Goal: Communication & Community: Answer question/provide support

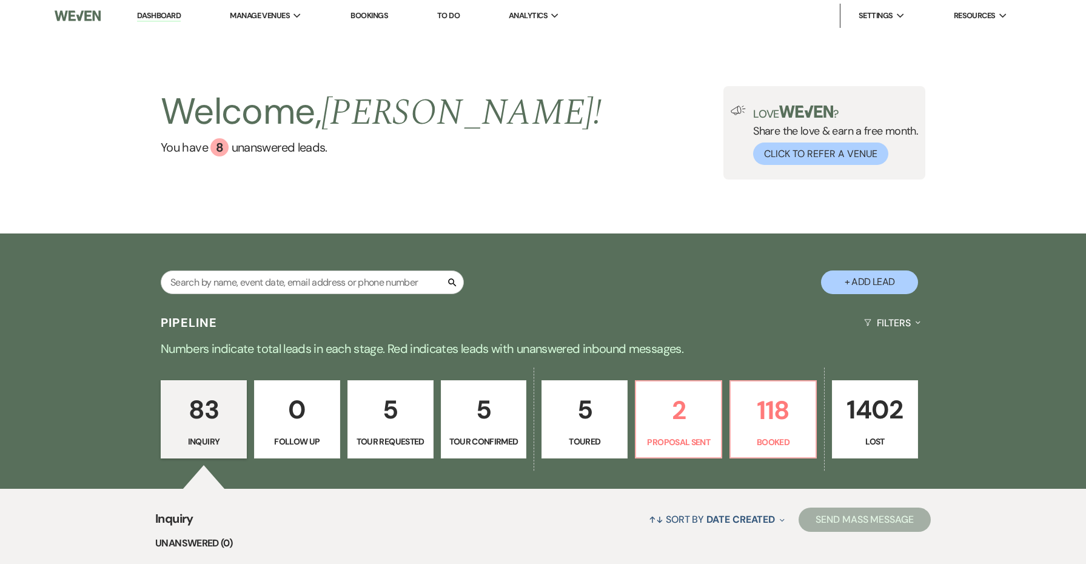
scroll to position [181, 0]
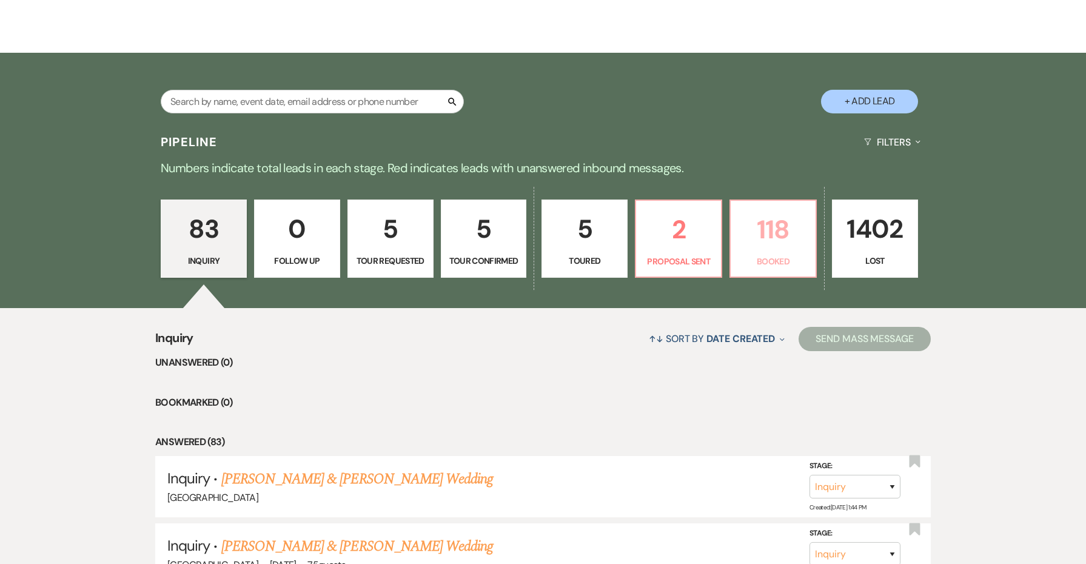
click at [763, 233] on p "118" at bounding box center [773, 229] width 70 height 41
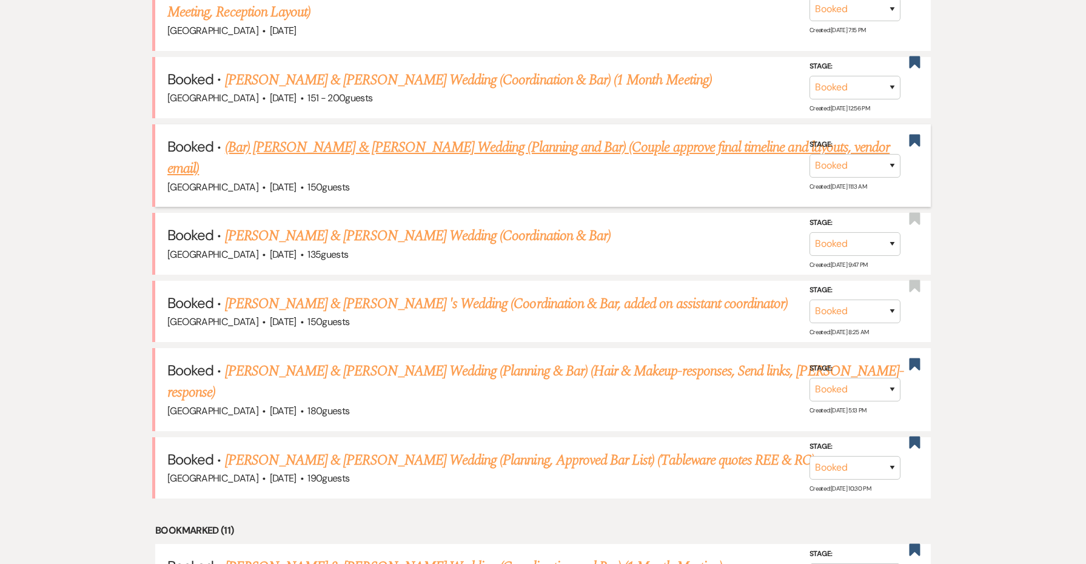
scroll to position [609, 0]
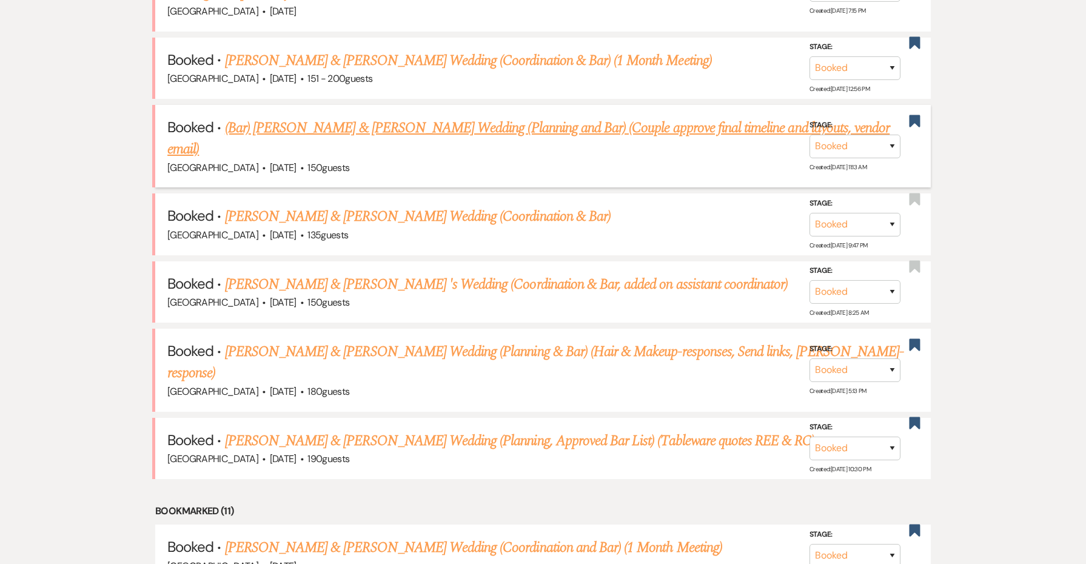
click at [501, 122] on link "(Bar) [PERSON_NAME] & [PERSON_NAME] Wedding (Planning and Bar) (Couple approve …" at bounding box center [528, 139] width 722 height 44
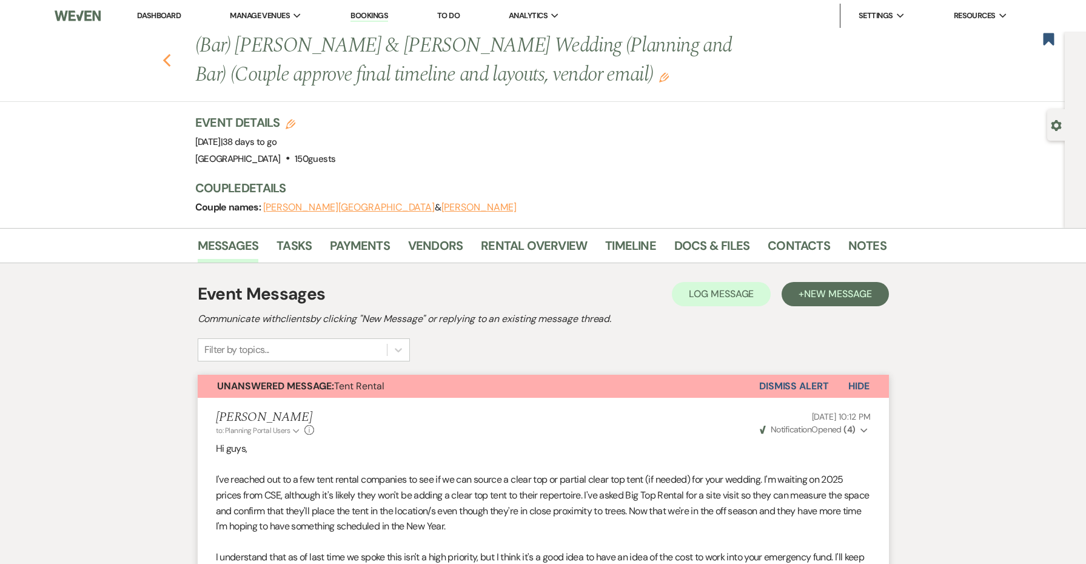
click at [169, 55] on use "button" at bounding box center [166, 60] width 8 height 13
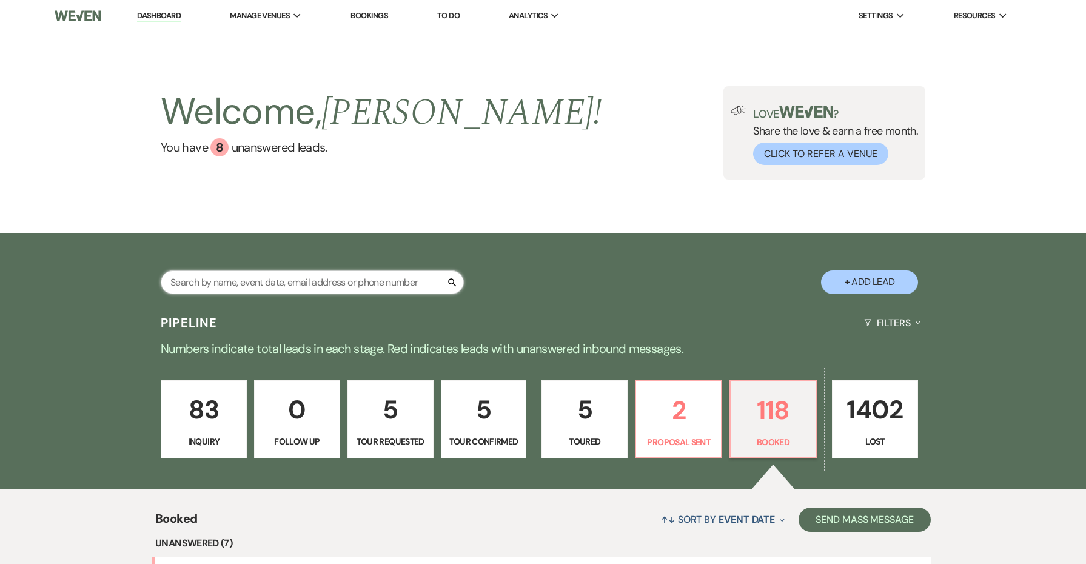
click at [293, 275] on input "text" at bounding box center [312, 282] width 303 height 24
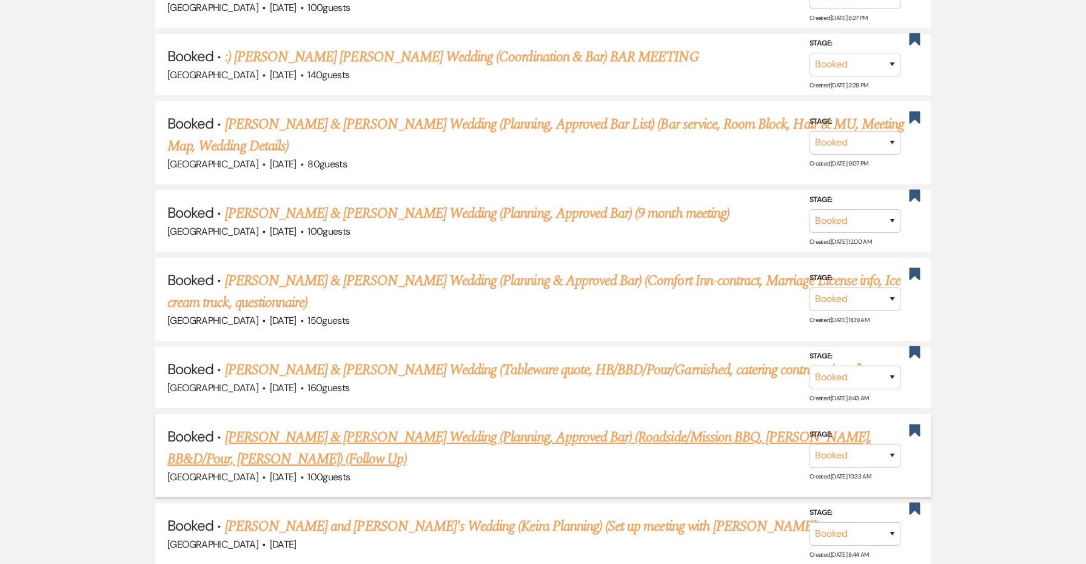
scroll to position [1232, 0]
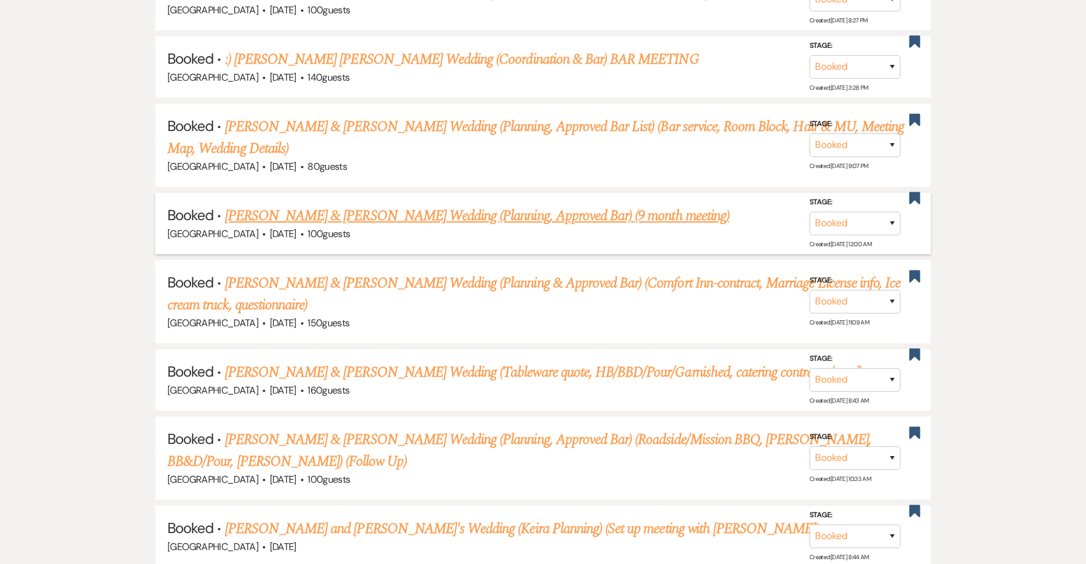
click at [327, 205] on link "[PERSON_NAME] & [PERSON_NAME] Wedding (Planning, Approved Bar) (9 month meeting)" at bounding box center [477, 216] width 504 height 22
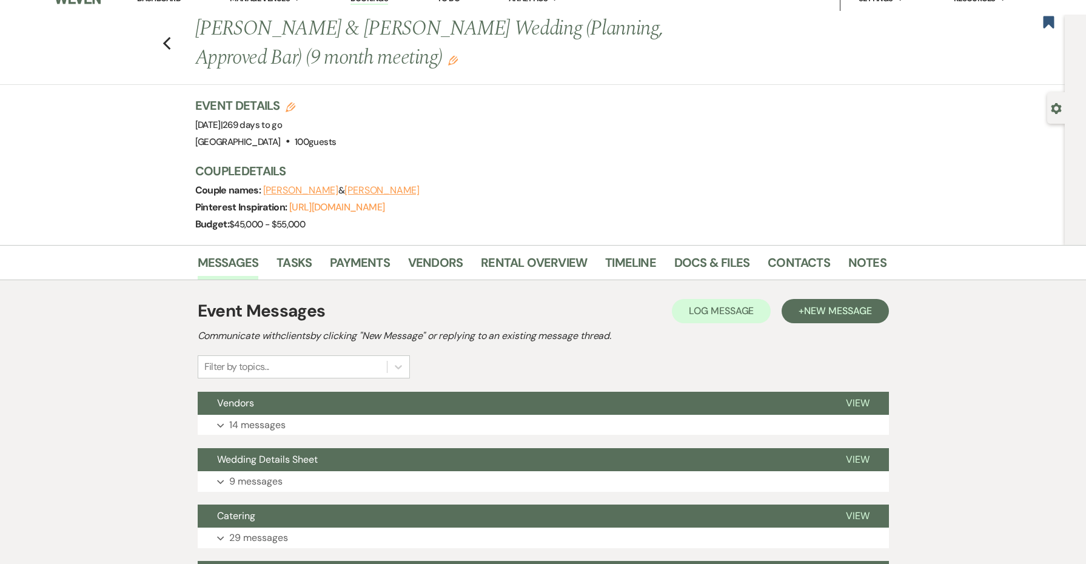
scroll to position [13, 0]
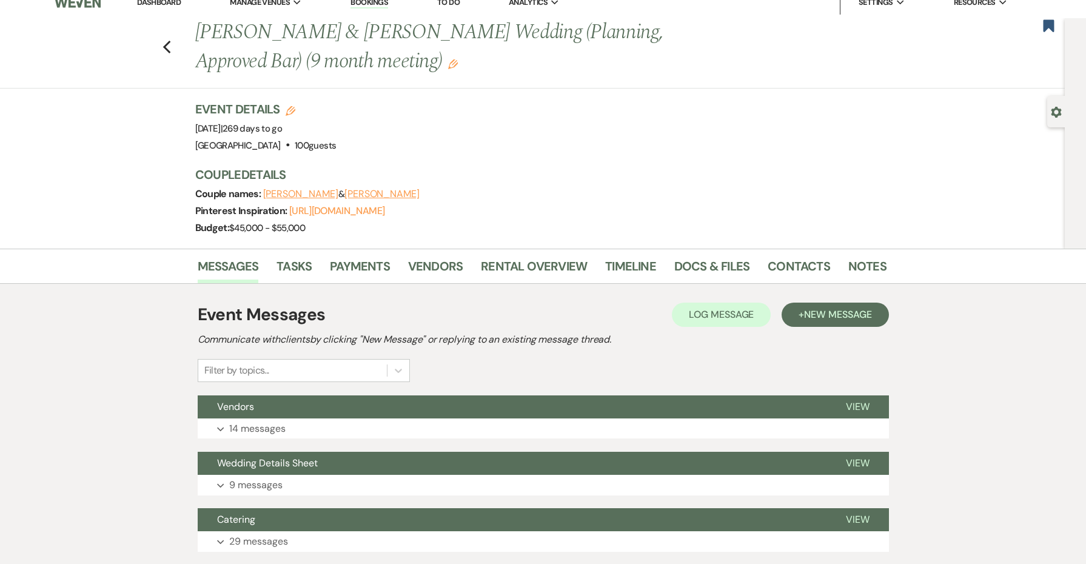
click at [416, 223] on div "Budget: $45,000 - $55,000" at bounding box center [534, 227] width 679 height 17
click at [852, 265] on link "Notes" at bounding box center [867, 269] width 38 height 27
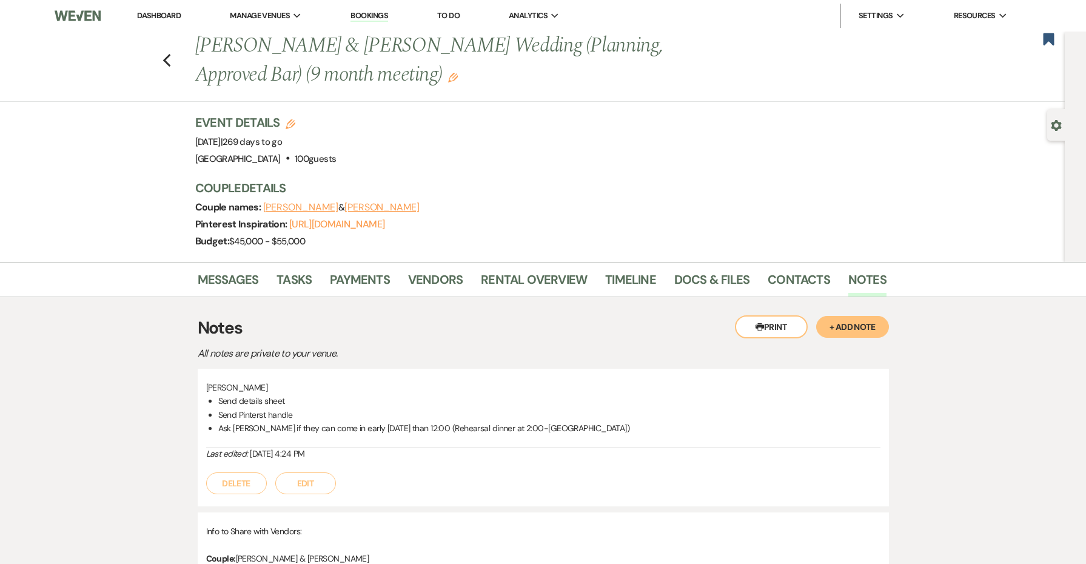
click at [302, 44] on h1 "[PERSON_NAME] & [PERSON_NAME] Wedding (Planning, Approved Bar) (9 month meeting…" at bounding box center [466, 61] width 543 height 58
copy h1 "[PERSON_NAME]"
click at [222, 275] on link "Messages" at bounding box center [228, 283] width 61 height 27
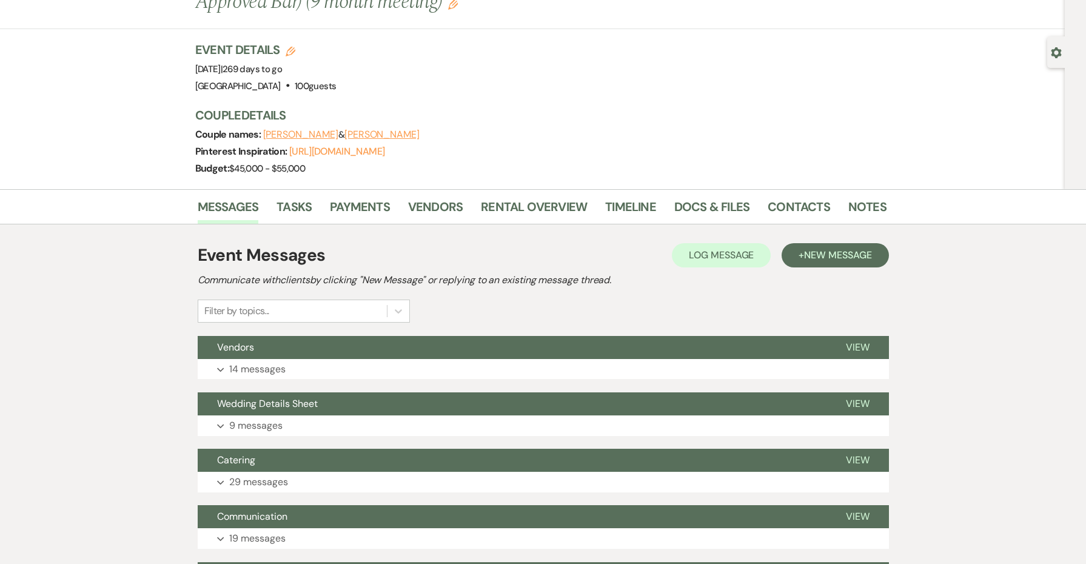
scroll to position [73, 0]
click at [808, 251] on span "New Message" at bounding box center [837, 255] width 67 height 13
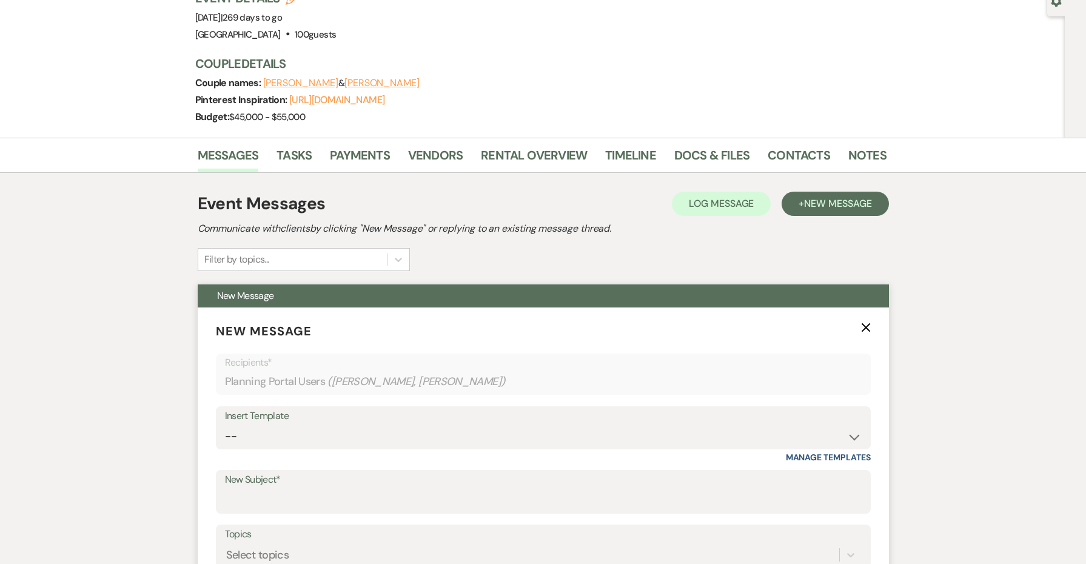
scroll to position [184, 0]
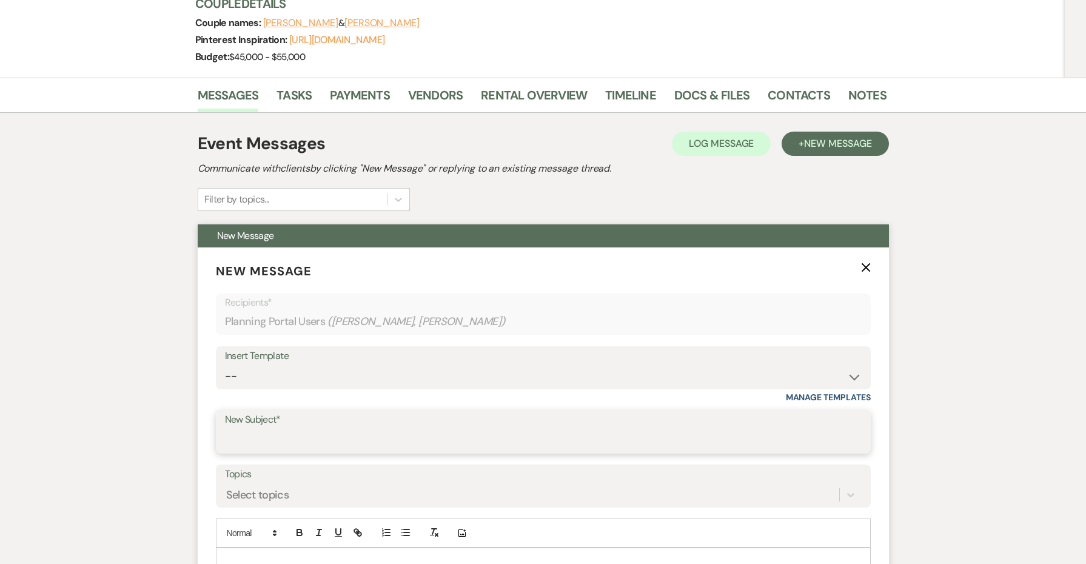
click at [394, 438] on input "New Subject*" at bounding box center [543, 441] width 637 height 24
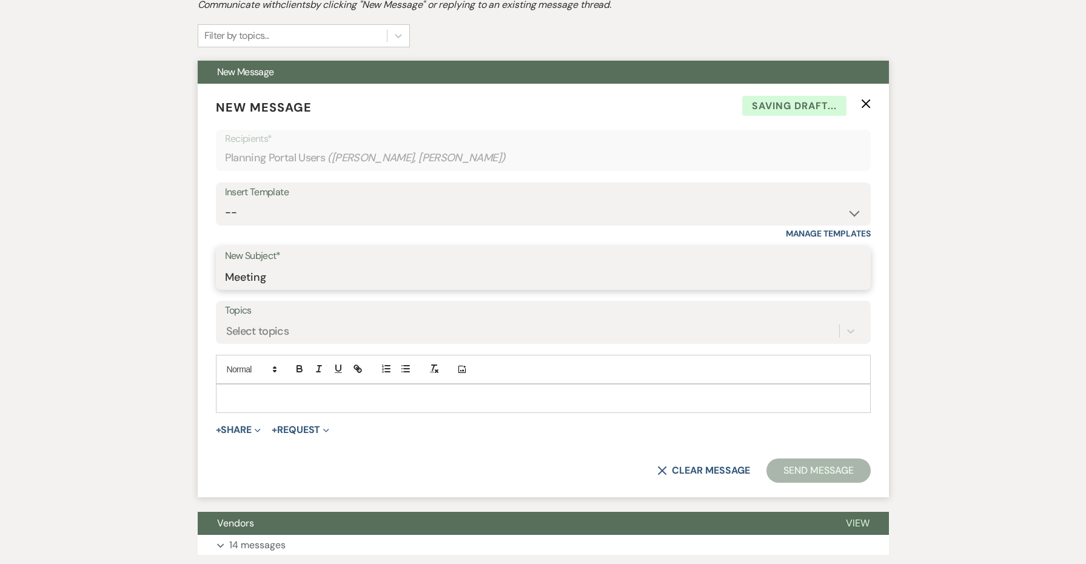
scroll to position [363, 0]
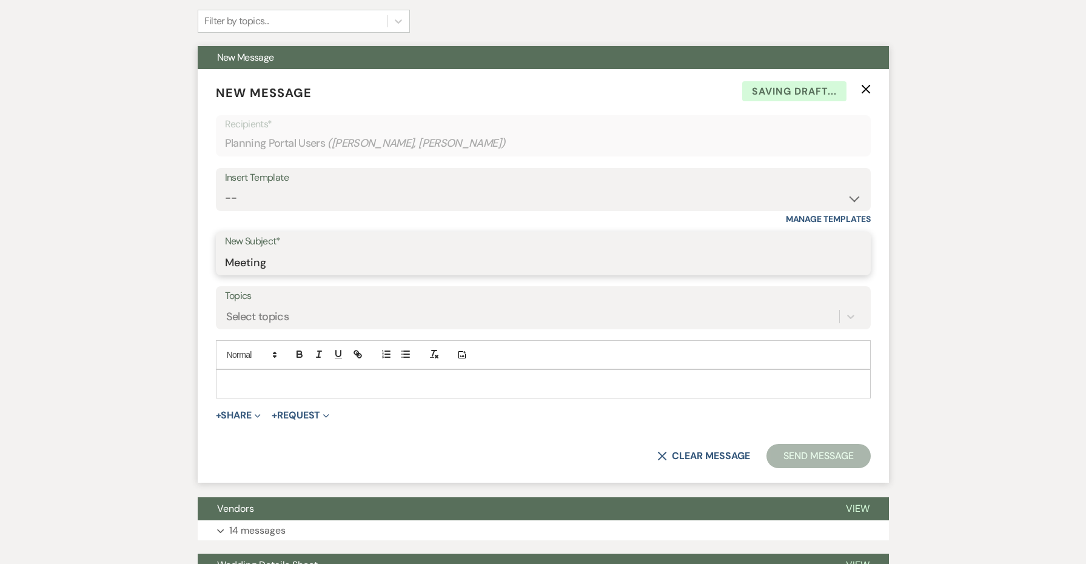
type input "Meeting"
click at [361, 392] on div at bounding box center [543, 384] width 654 height 28
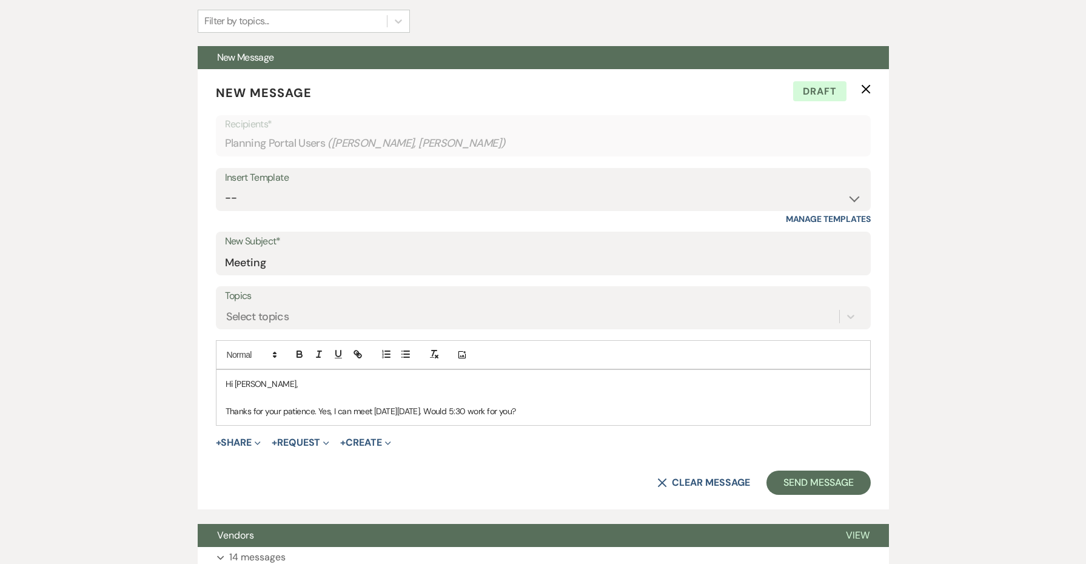
drag, startPoint x: 601, startPoint y: 407, endPoint x: 178, endPoint y: 367, distance: 424.4
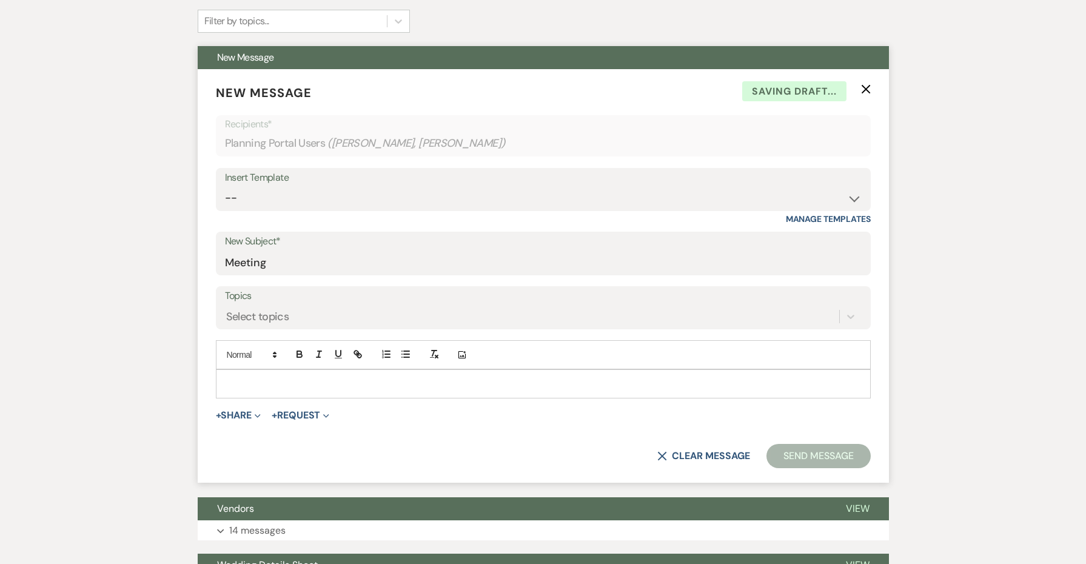
click at [871, 87] on form "New Message X Saving draft... Recipients* Planning Portal Users ( [PERSON_NAME]…" at bounding box center [543, 275] width 691 height 413
click at [864, 87] on use "button" at bounding box center [865, 89] width 9 height 9
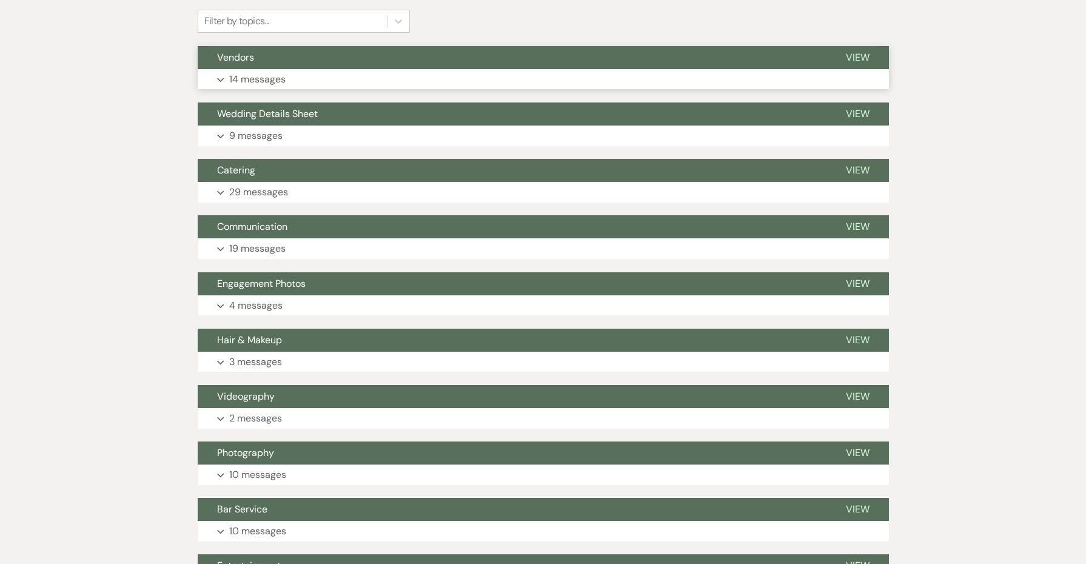
click at [289, 76] on button "Expand 14 messages" at bounding box center [543, 79] width 691 height 21
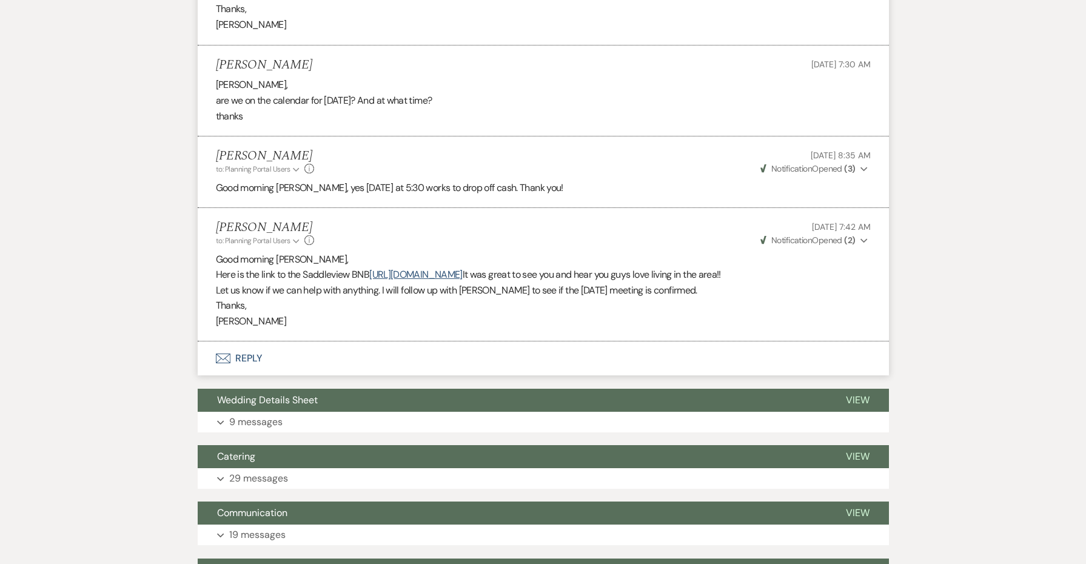
scroll to position [2464, 0]
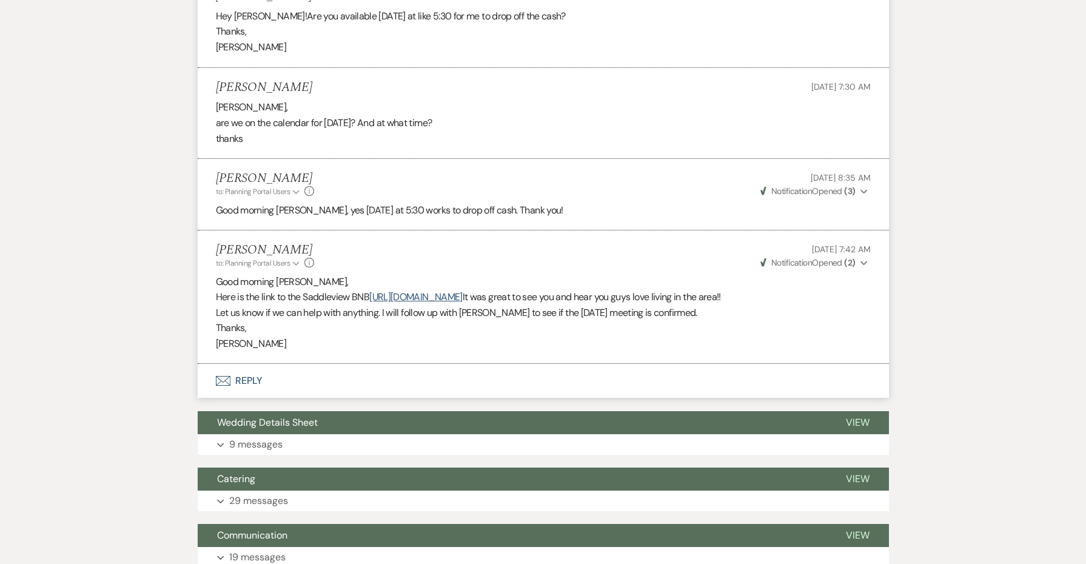
click at [249, 364] on button "Envelope Reply" at bounding box center [543, 381] width 691 height 34
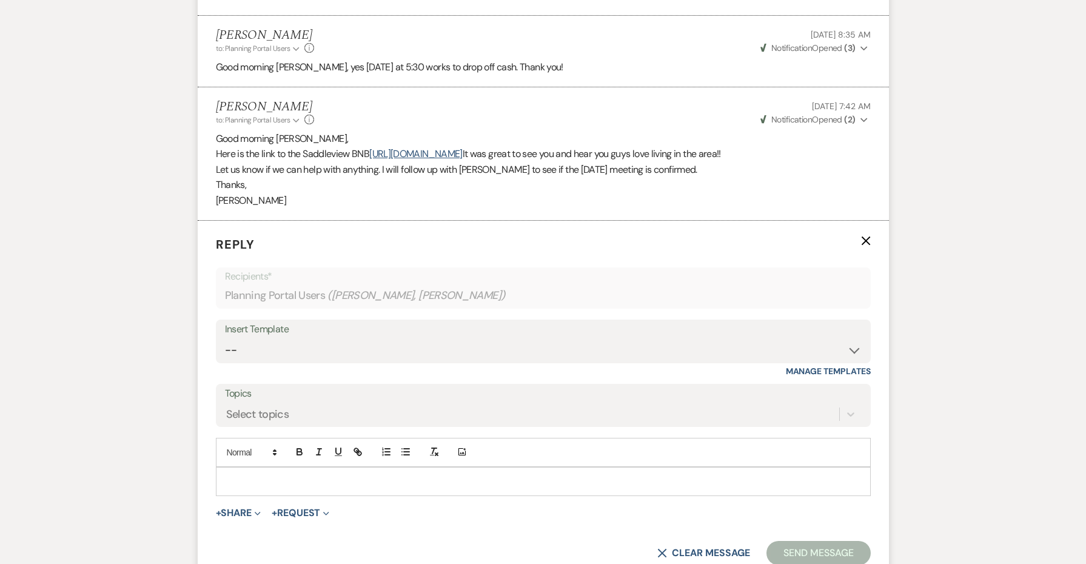
scroll to position [2650, 0]
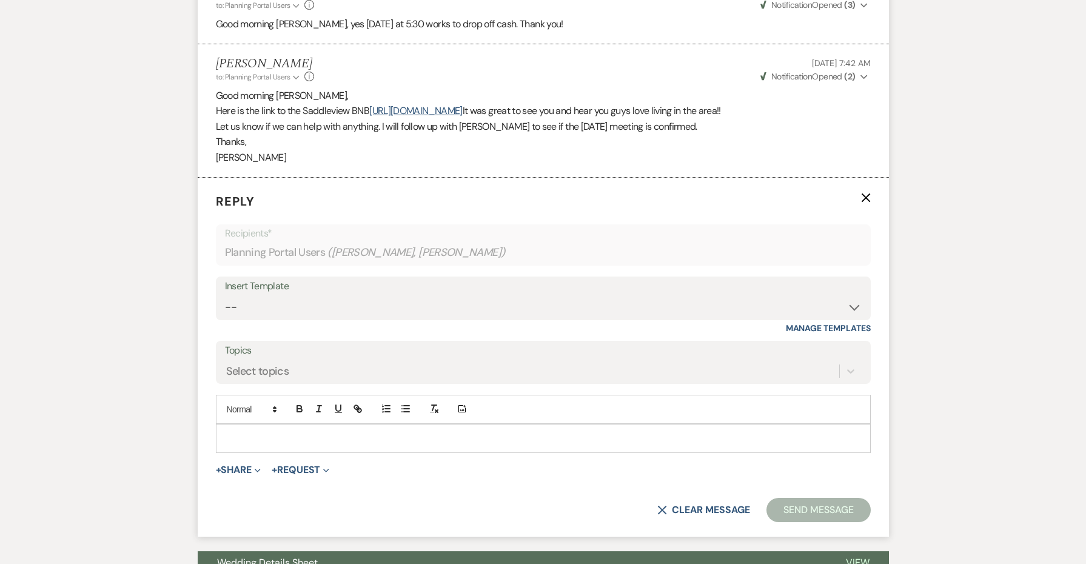
click at [255, 432] on p at bounding box center [543, 438] width 635 height 13
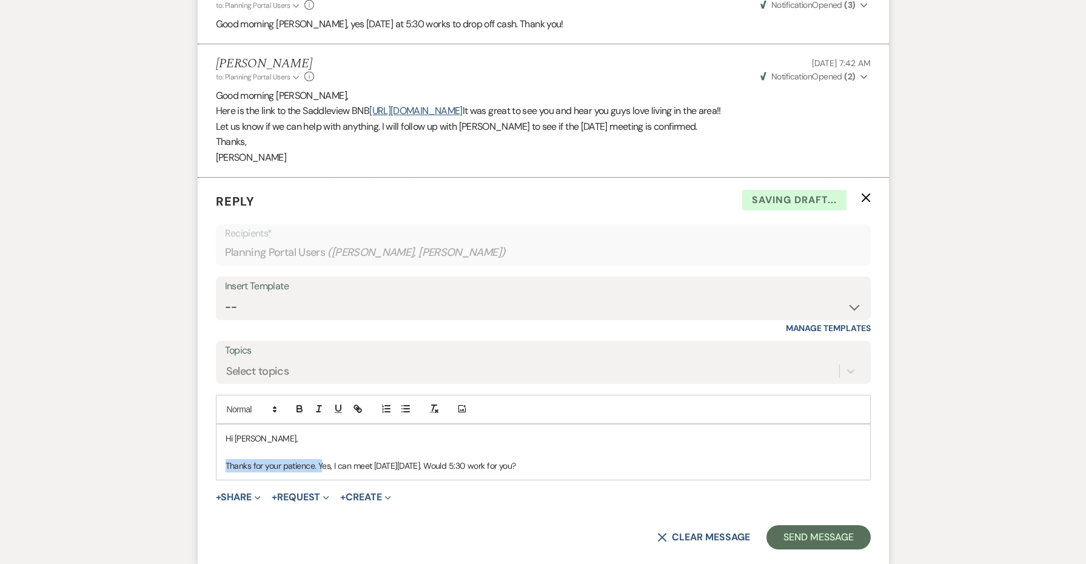
drag, startPoint x: 319, startPoint y: 392, endPoint x: 186, endPoint y: 383, distance: 134.3
click at [486, 459] on p "Yes, I can meet [DATE][DATE]. Would 5:30 work for you?" at bounding box center [543, 465] width 635 height 13
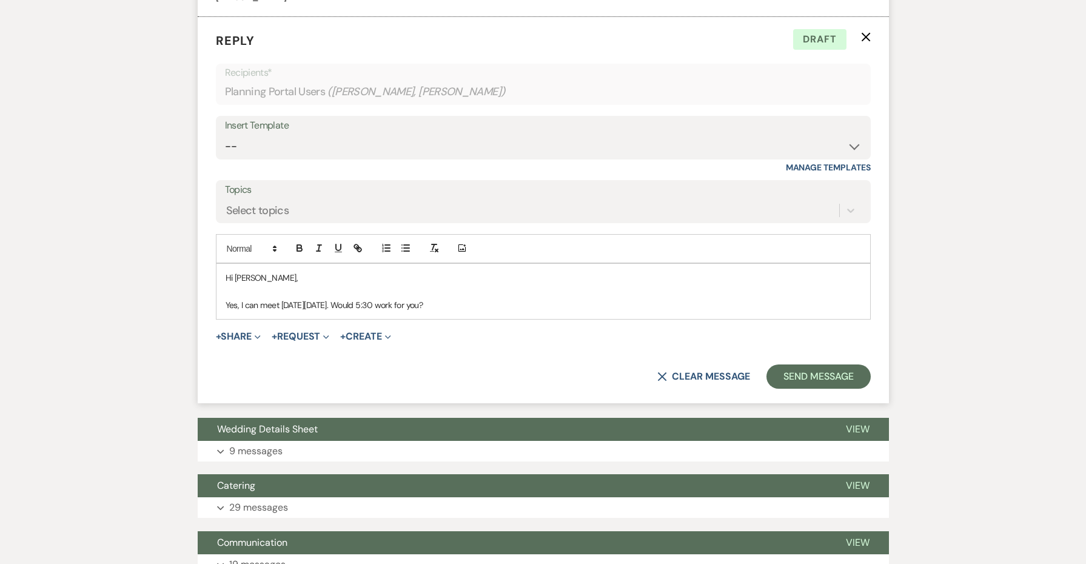
scroll to position [2817, 0]
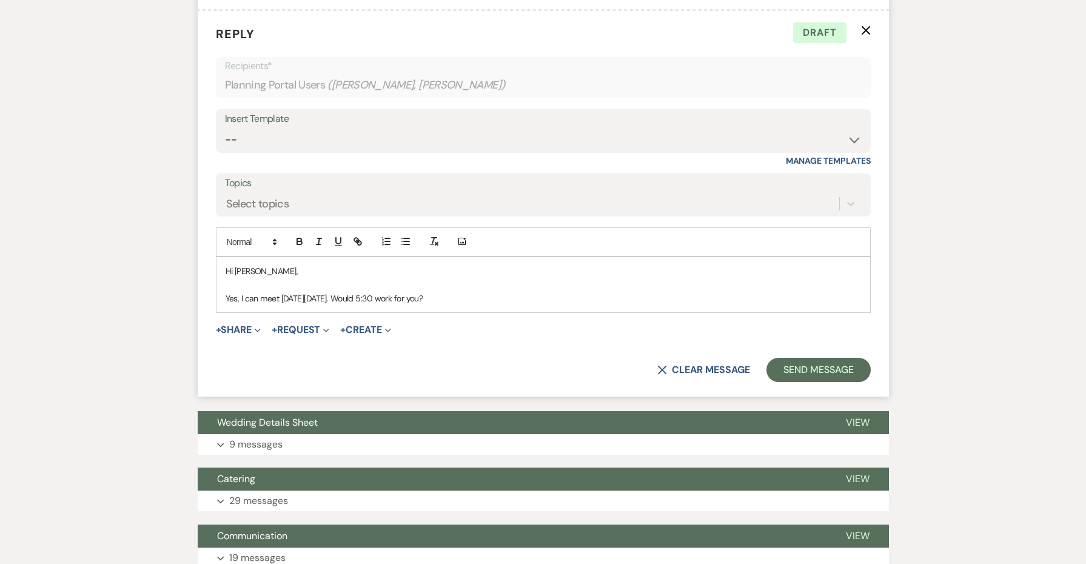
click at [266, 292] on p "Yes, I can meet [DATE][DATE]. Would 5:30 work for you?" at bounding box center [543, 298] width 635 height 13
click at [553, 292] on p "Yes, I am available for a call [DATE][DATE]. Would 5:30 work for you?" at bounding box center [543, 298] width 635 height 13
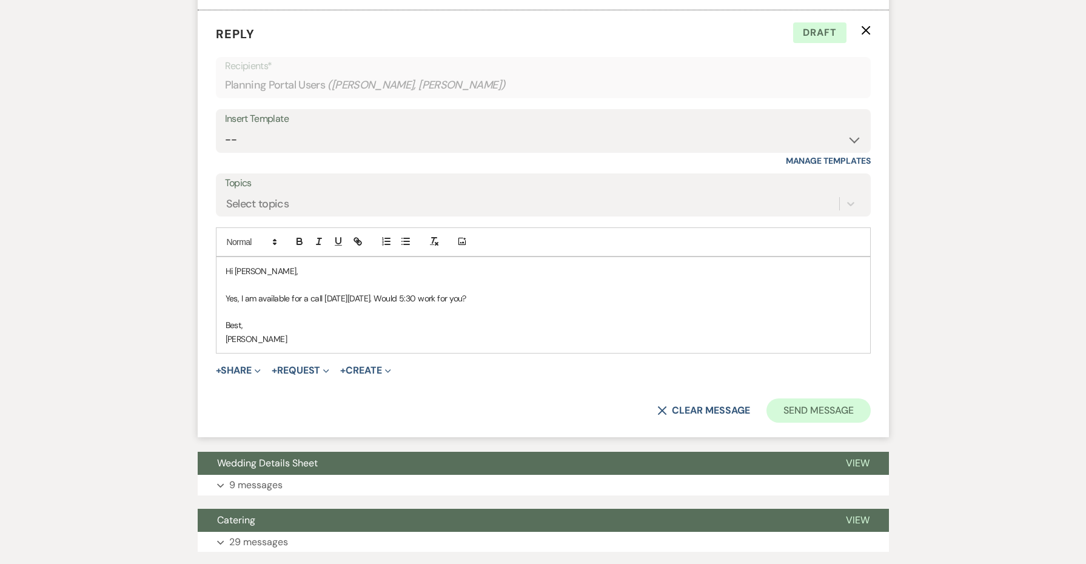
click at [837, 398] on button "Send Message" at bounding box center [818, 410] width 104 height 24
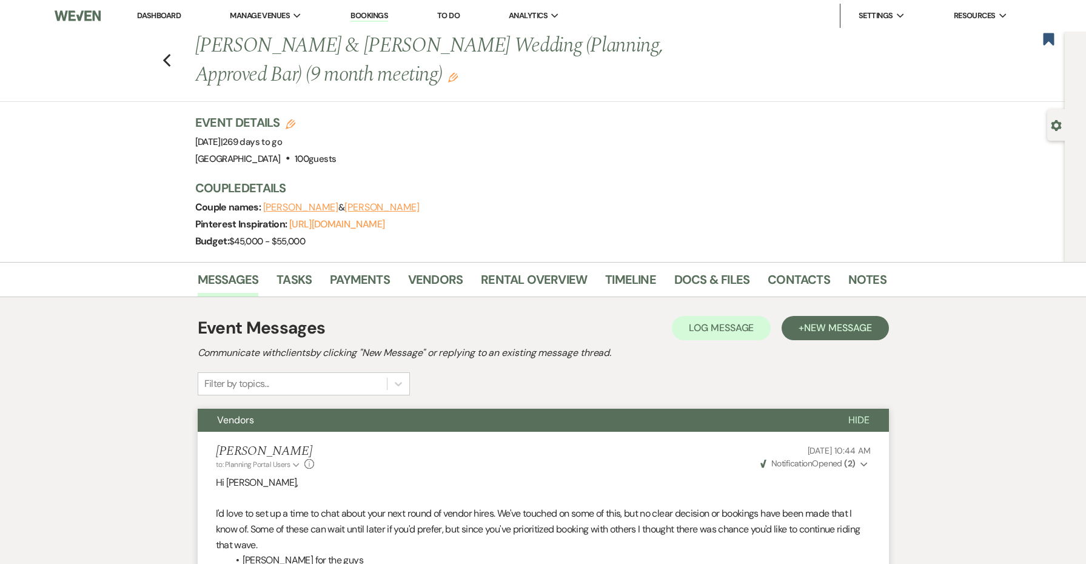
scroll to position [0, 0]
click at [448, 77] on use "button" at bounding box center [453, 78] width 10 height 10
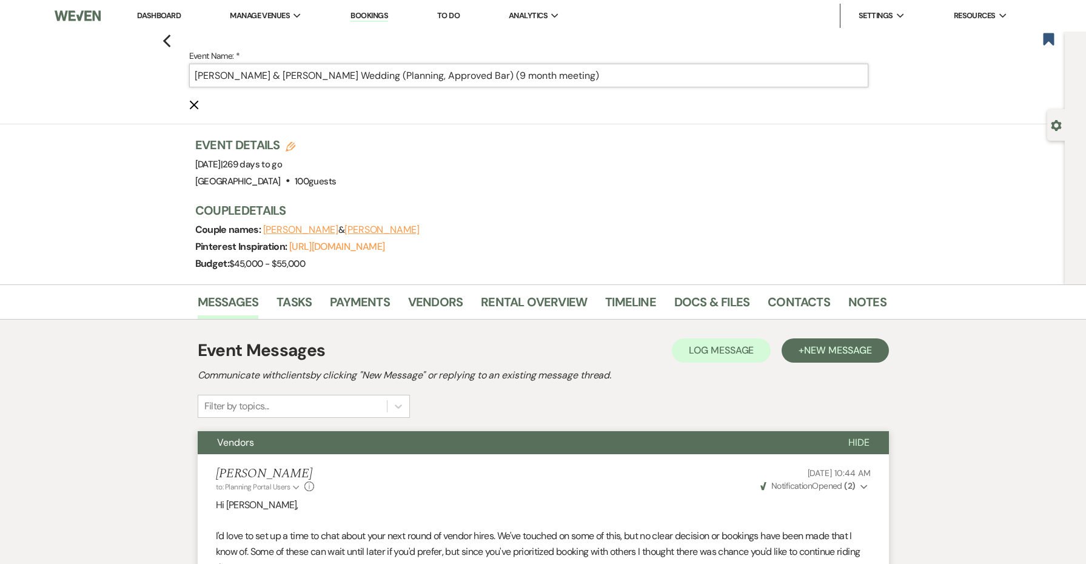
drag, startPoint x: 624, startPoint y: 73, endPoint x: 523, endPoint y: 76, distance: 101.3
click at [523, 76] on input "[PERSON_NAME] & [PERSON_NAME] Wedding (Planning, Approved Bar) (9 month meeting)" at bounding box center [528, 76] width 679 height 24
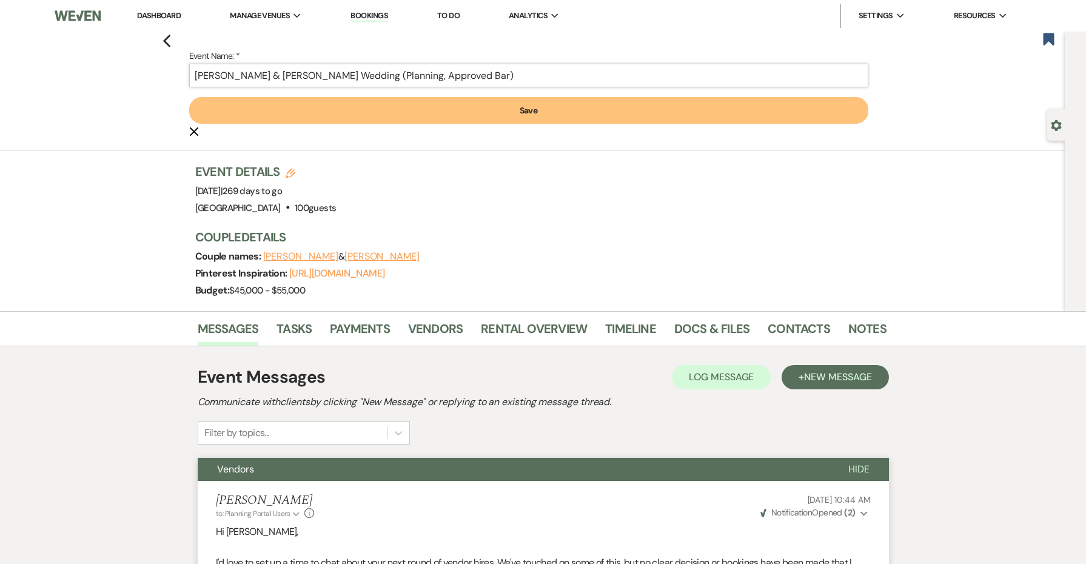
type input "[PERSON_NAME] & [PERSON_NAME] Wedding (Planning, Approved Bar)"
click at [511, 110] on button "Save" at bounding box center [528, 110] width 679 height 27
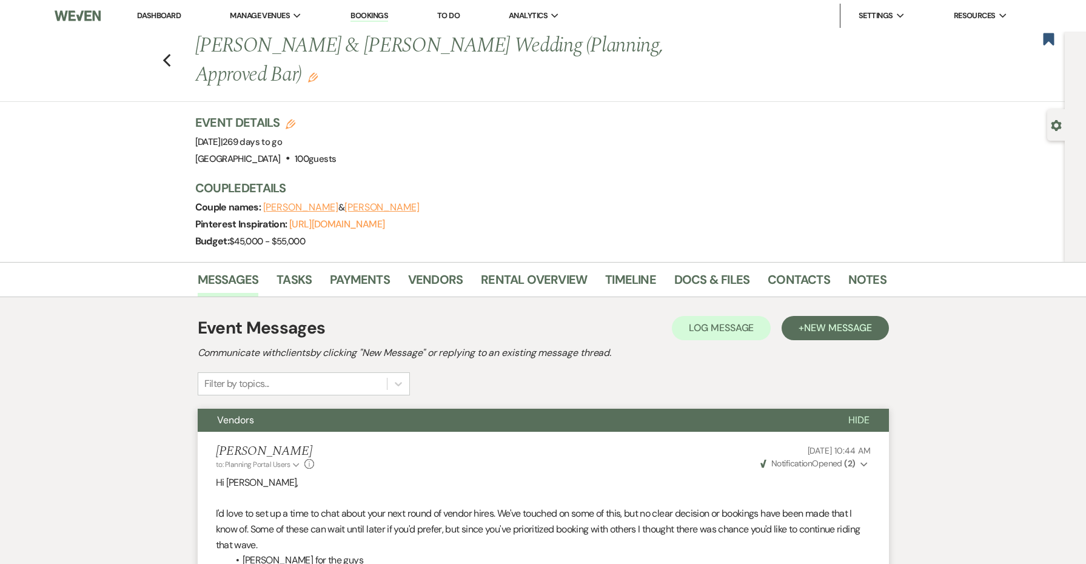
click at [158, 18] on link "Dashboard" at bounding box center [159, 15] width 44 height 10
